Goal: Task Accomplishment & Management: Use online tool/utility

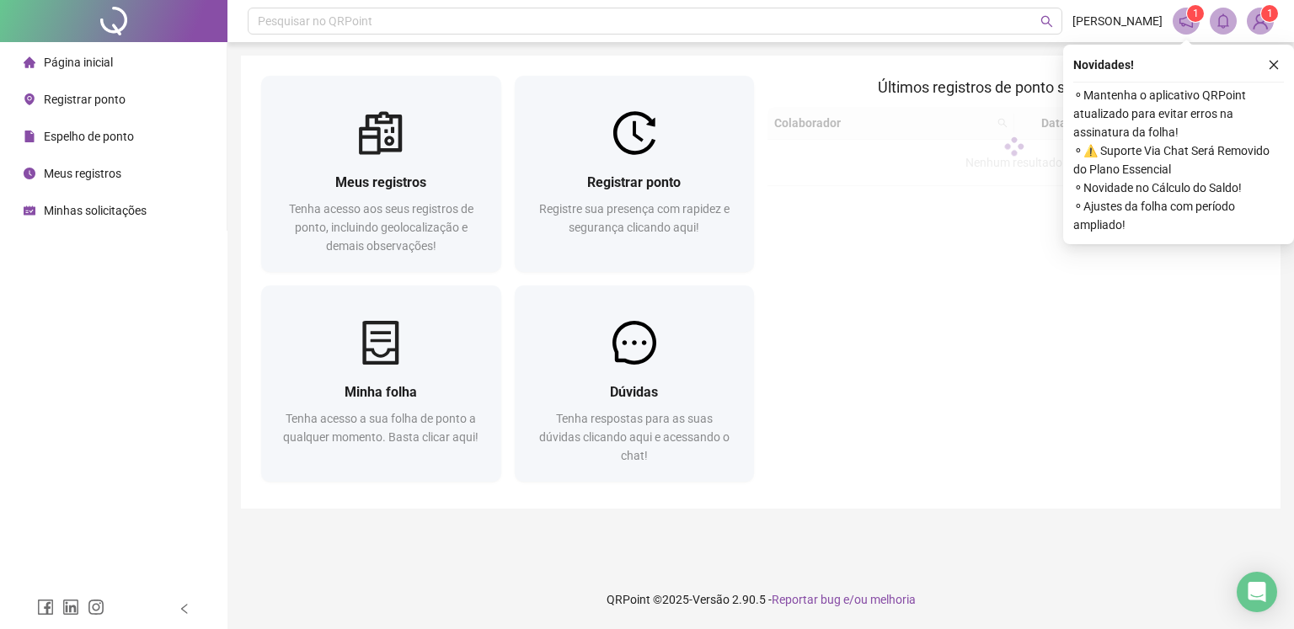
click at [635, 149] on img at bounding box center [634, 133] width 44 height 44
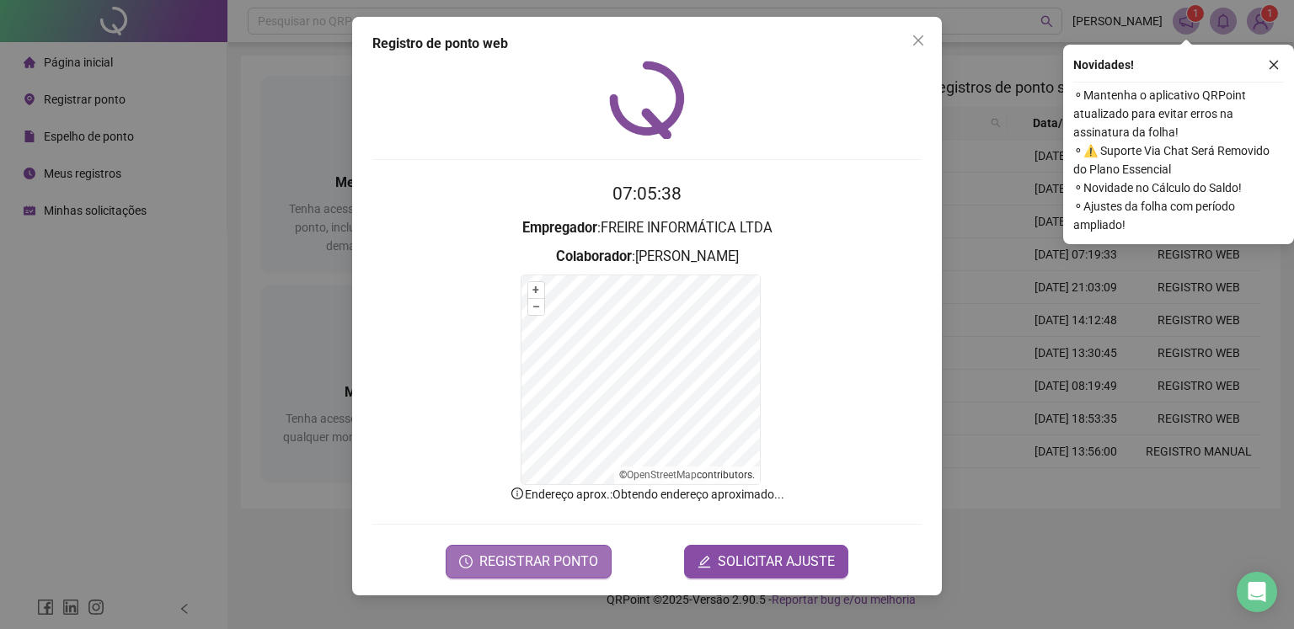
click at [536, 566] on span "REGISTRAR PONTO" at bounding box center [538, 562] width 119 height 20
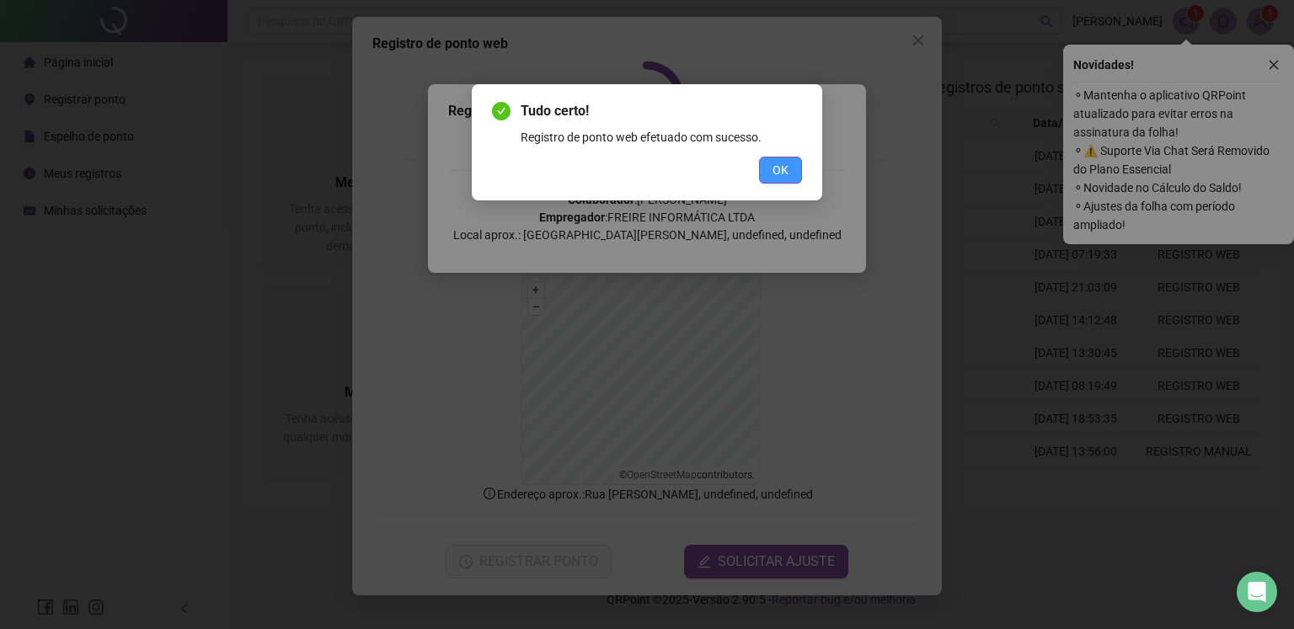
click at [774, 161] on span "OK" at bounding box center [780, 170] width 16 height 19
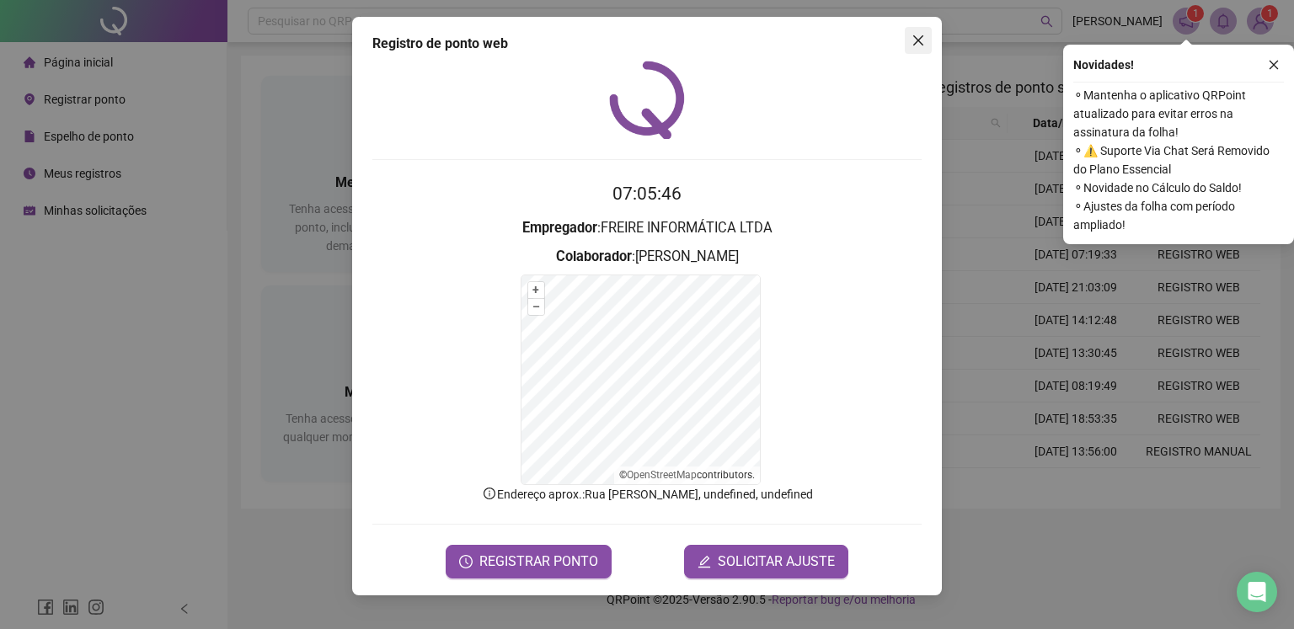
click at [919, 40] on icon "close" at bounding box center [918, 40] width 10 height 10
